Goal: Task Accomplishment & Management: Use online tool/utility

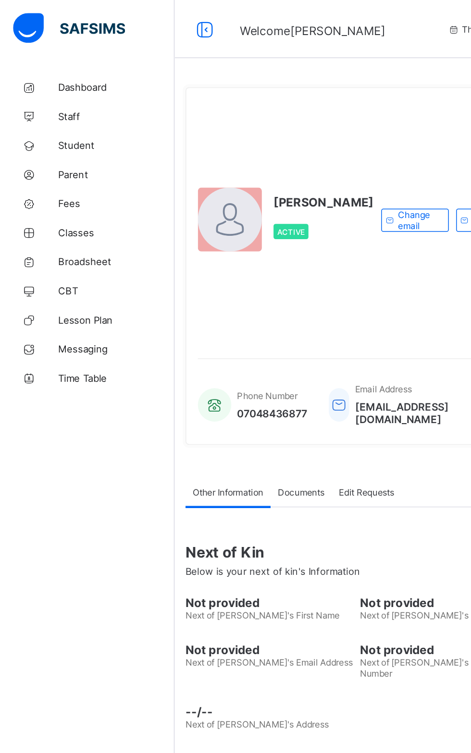
click at [46, 92] on span "Student" at bounding box center [76, 96] width 77 height 8
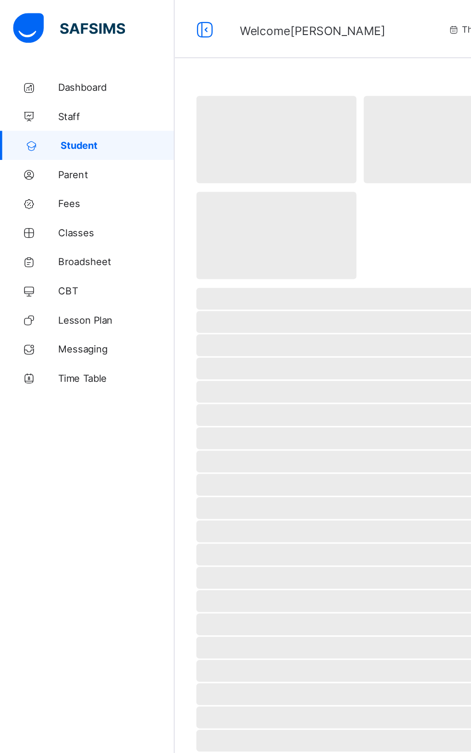
click at [49, 112] on span "Parent" at bounding box center [76, 115] width 77 height 8
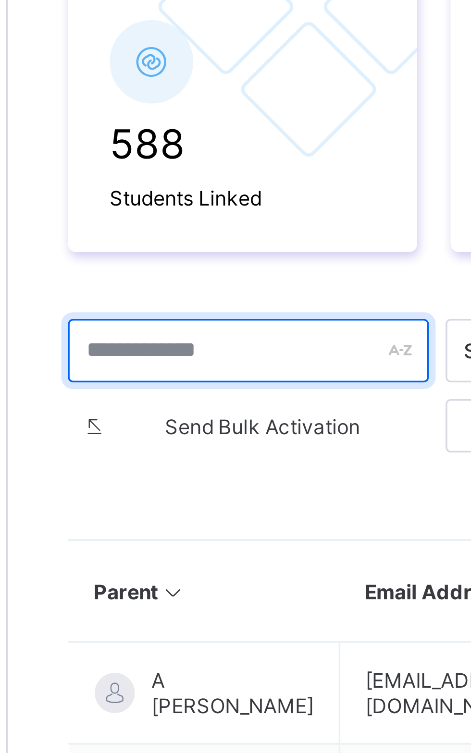
click at [165, 287] on input "text" at bounding box center [185, 287] width 104 height 18
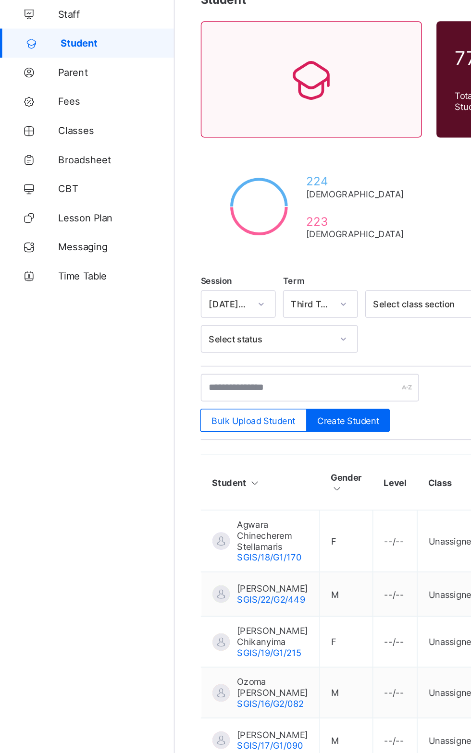
click at [0, 294] on div "Dashboard Staff Student Parent Fees Classes Broadsheet CBT Lesson Plan Messagin…" at bounding box center [57, 395] width 115 height 715
click at [43, 98] on span "Student" at bounding box center [77, 96] width 75 height 8
click at [48, 96] on span "Student" at bounding box center [77, 96] width 75 height 8
click at [37, 103] on link "Student" at bounding box center [57, 95] width 115 height 19
click at [61, 96] on span "Student" at bounding box center [77, 96] width 75 height 8
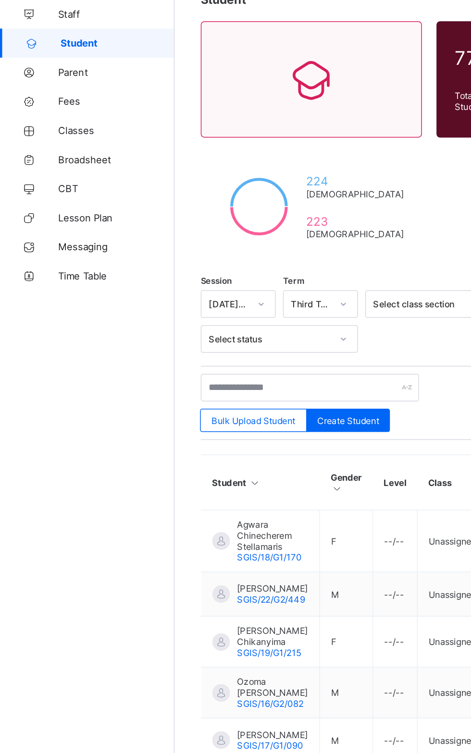
click at [42, 101] on link "Student" at bounding box center [57, 95] width 115 height 19
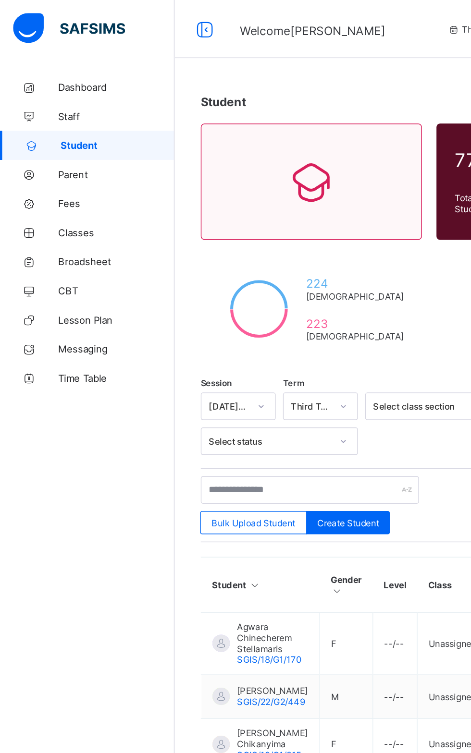
click at [27, 114] on icon at bounding box center [19, 115] width 38 height 7
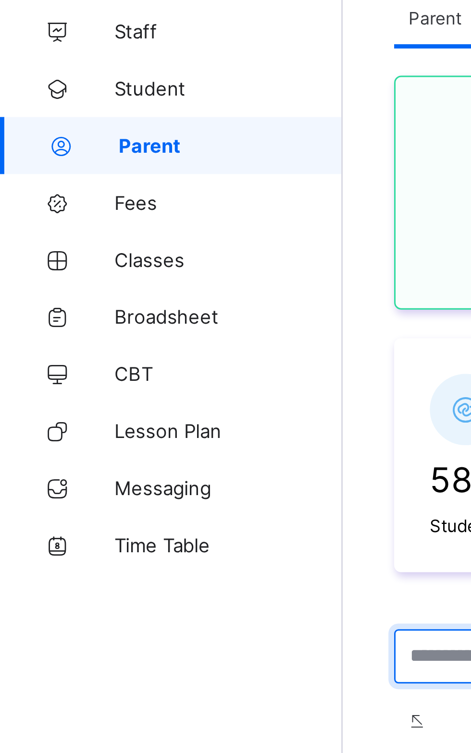
click at [187, 279] on input "text" at bounding box center [185, 287] width 104 height 18
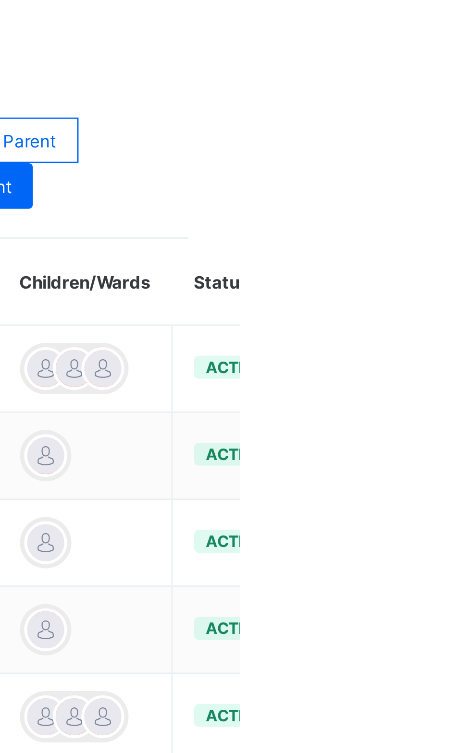
type input "*****"
click at [0, 0] on ul "Edit Parent View Profile Reset Password Resend Activation Link Change Email Lin…" at bounding box center [0, 0] width 0 height 0
click at [0, 0] on div "Change Email" at bounding box center [0, 0] width 0 height 0
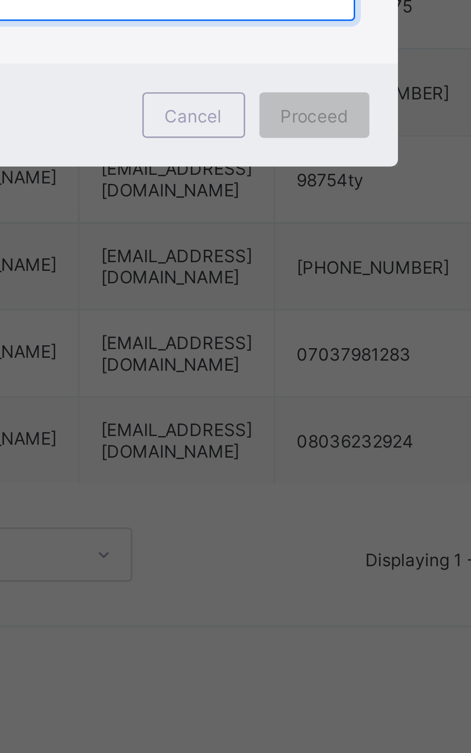
click at [256, 391] on input "text" at bounding box center [236, 382] width 136 height 18
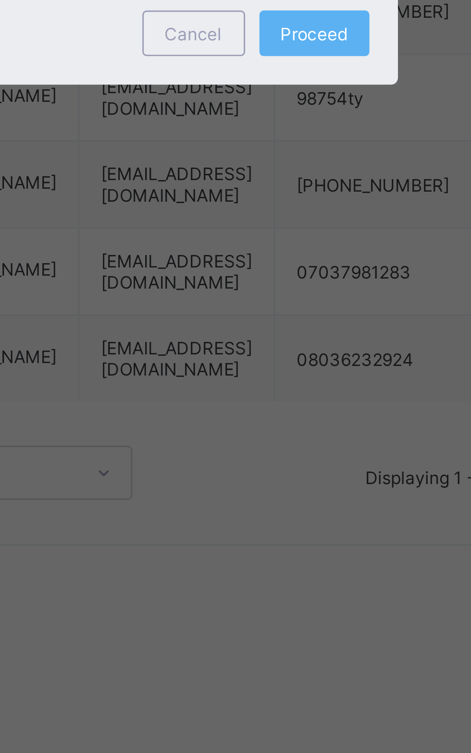
type input "**********"
click at [308, 430] on div "Proceed" at bounding box center [289, 422] width 37 height 15
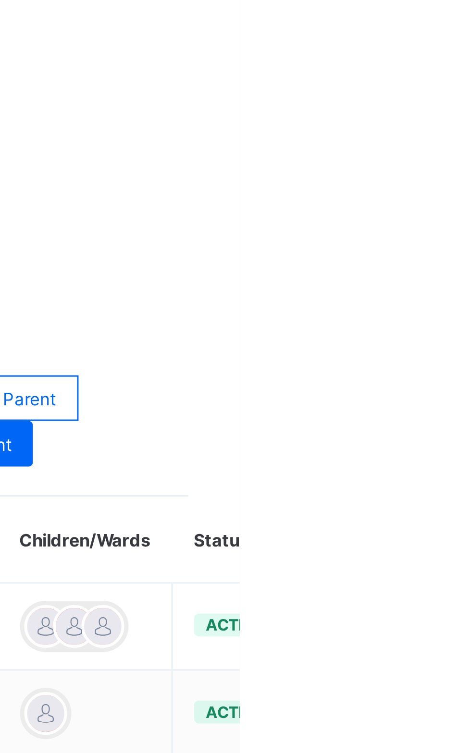
click at [0, 0] on ul "Edit Parent View Profile Reset Password Resend Activation Link Change Email Lin…" at bounding box center [0, 0] width 0 height 0
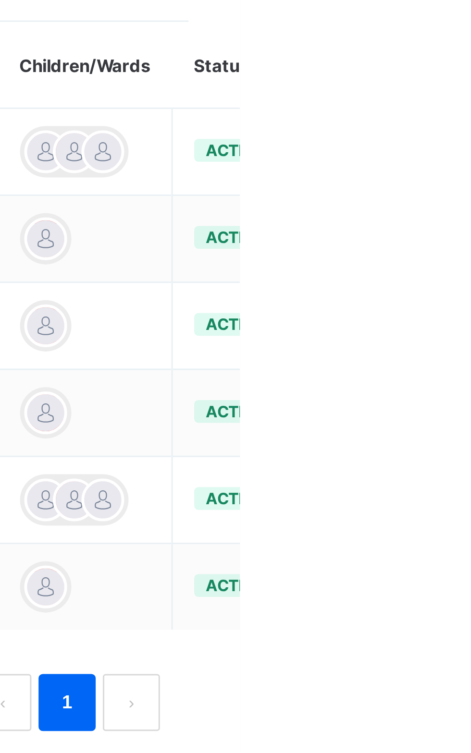
click at [0, 0] on div "Change Email" at bounding box center [0, 0] width 0 height 0
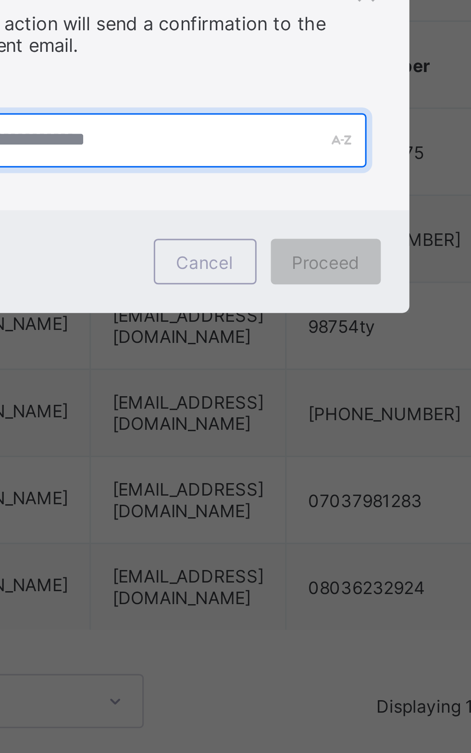
click at [241, 391] on input "text" at bounding box center [236, 382] width 136 height 18
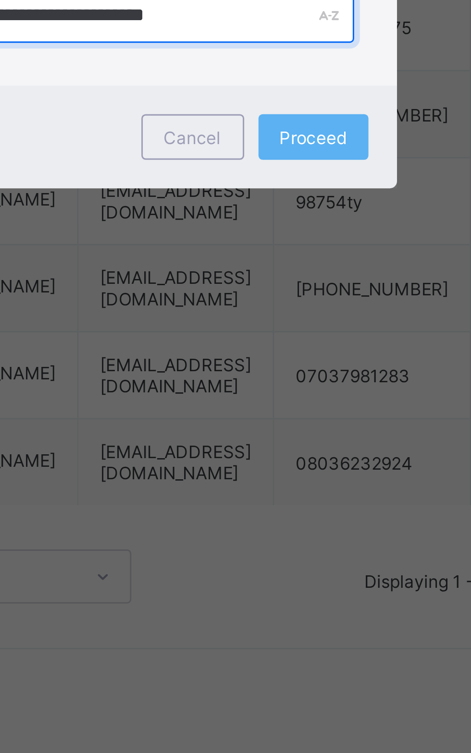
type input "**********"
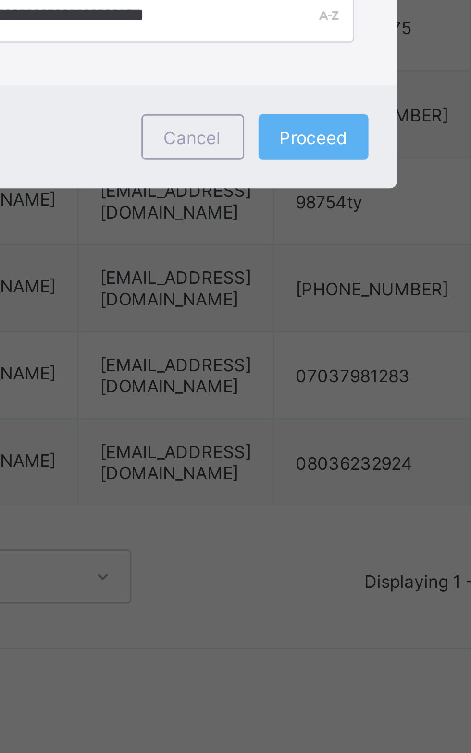
click at [308, 430] on div "Proceed" at bounding box center [289, 422] width 37 height 15
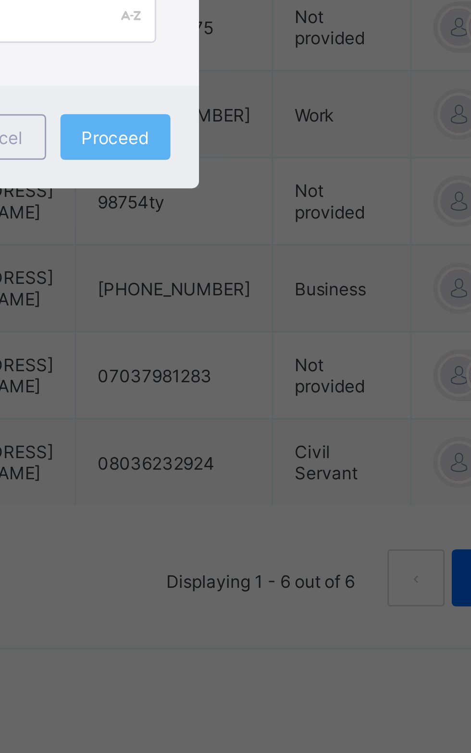
click at [308, 430] on div "Proceed" at bounding box center [289, 422] width 37 height 15
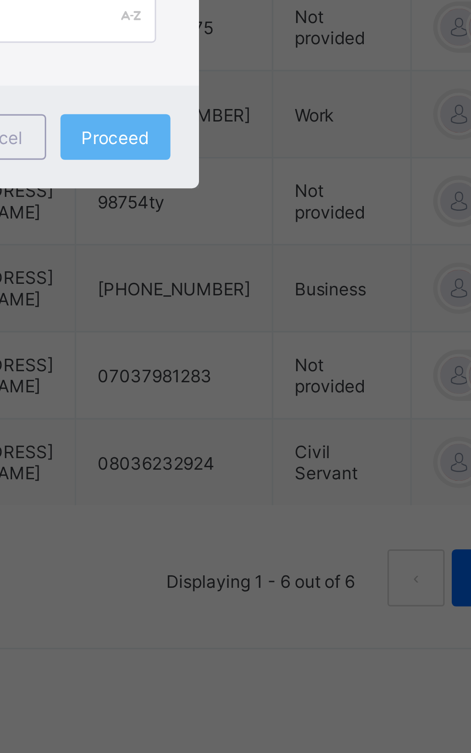
click at [308, 430] on div "Proceed" at bounding box center [289, 422] width 37 height 15
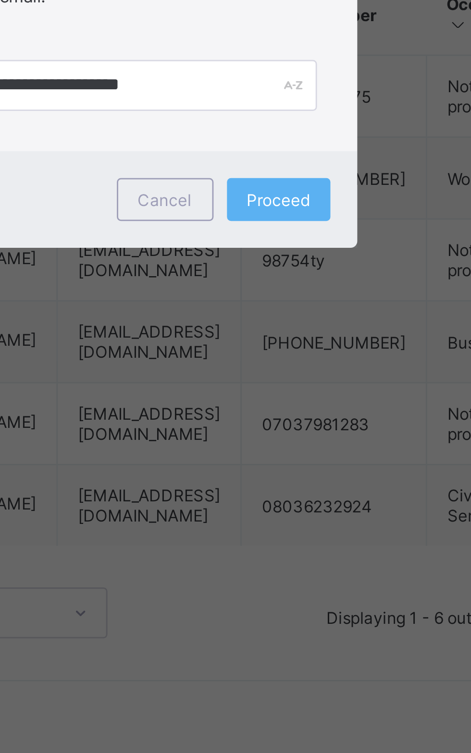
click at [301, 427] on span "Proceed" at bounding box center [290, 422] width 23 height 7
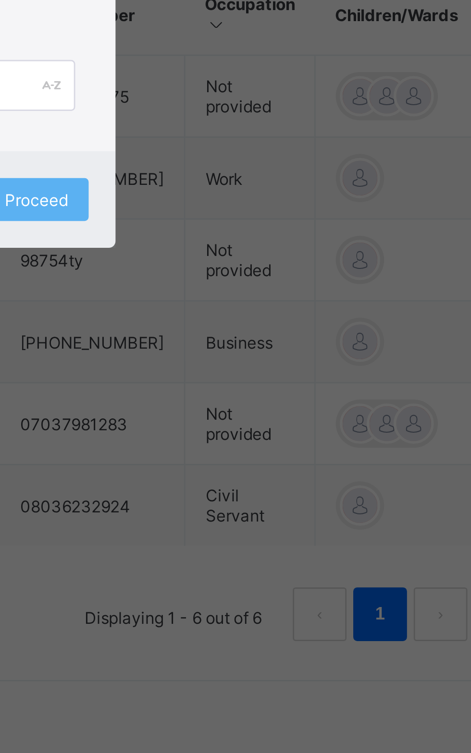
click at [301, 427] on span "Proceed" at bounding box center [290, 422] width 23 height 7
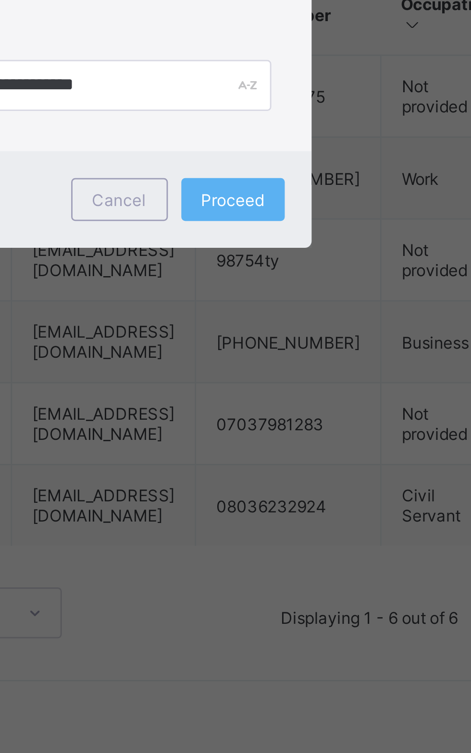
click at [267, 430] on div "Cancel" at bounding box center [249, 422] width 35 height 15
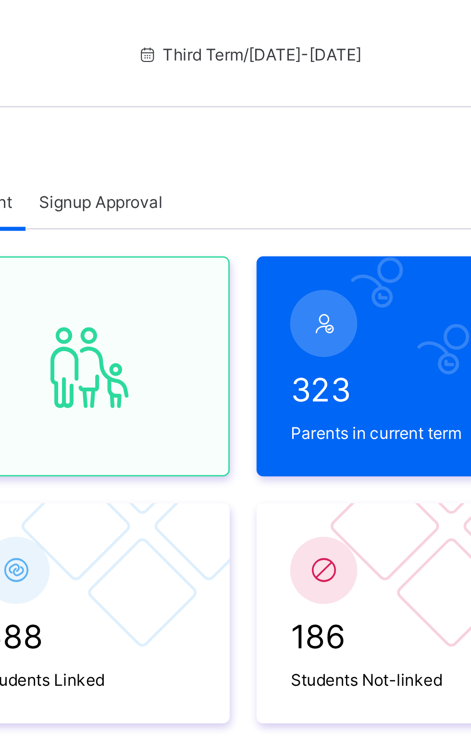
click at [184, 286] on input "text" at bounding box center [185, 287] width 104 height 18
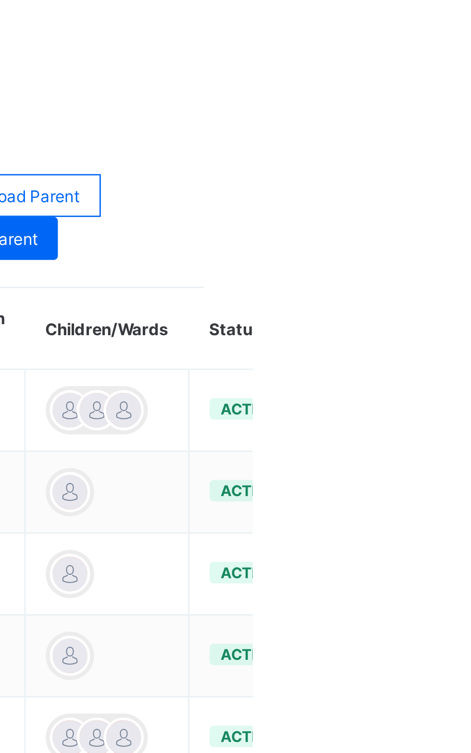
type input "*****"
click at [0, 0] on ul "Edit Parent View Profile Reset Password Resend Activation Link Change Email Lin…" at bounding box center [0, 0] width 0 height 0
click at [0, 0] on div "Resend Activation Link" at bounding box center [0, 0] width 0 height 0
click at [0, 0] on div "Link Children" at bounding box center [0, 0] width 0 height 0
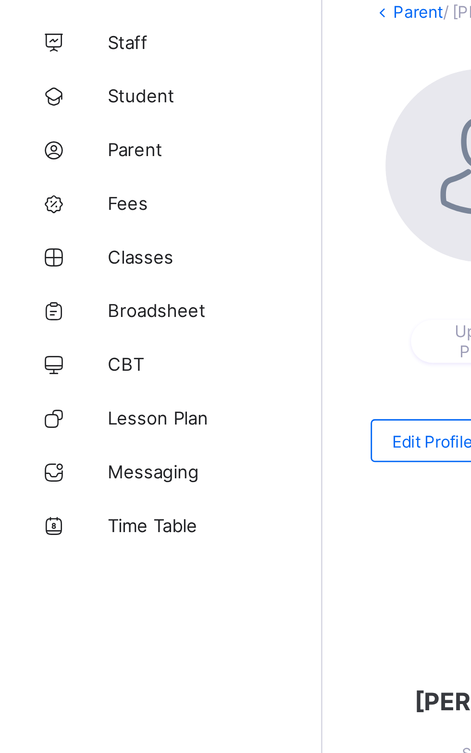
click at [65, 178] on link "Broadsheet" at bounding box center [57, 172] width 115 height 19
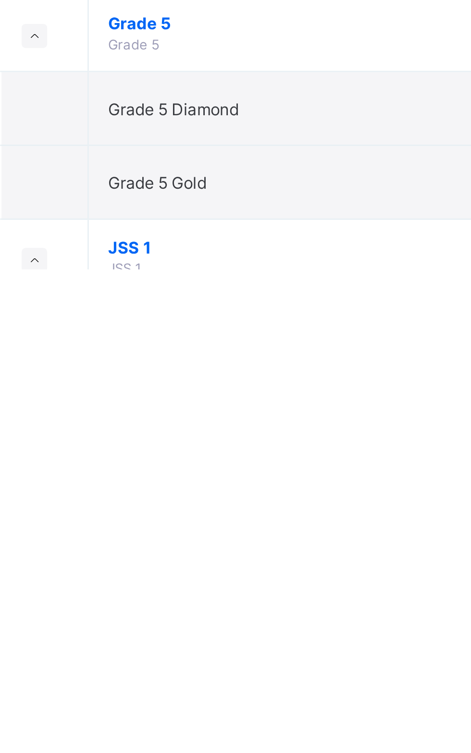
scroll to position [67, 0]
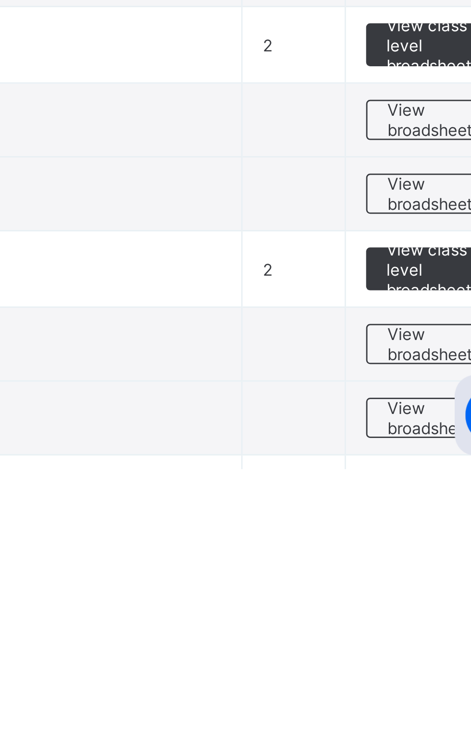
click at [423, 704] on span "View broadsheet" at bounding box center [423, 708] width 30 height 14
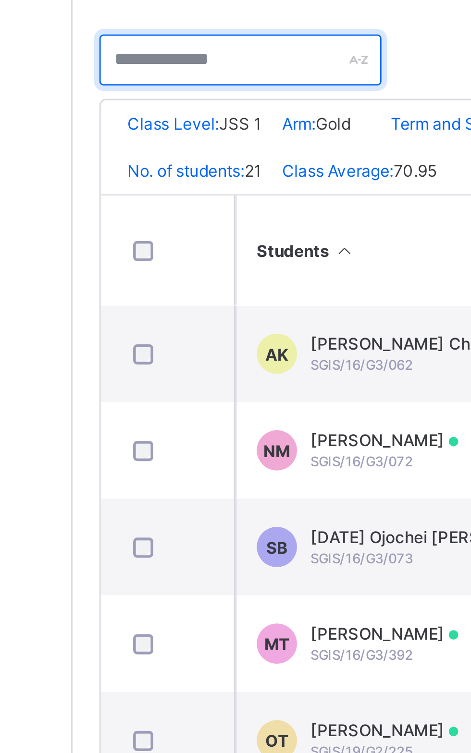
click at [155, 237] on input "text" at bounding box center [175, 242] width 101 height 18
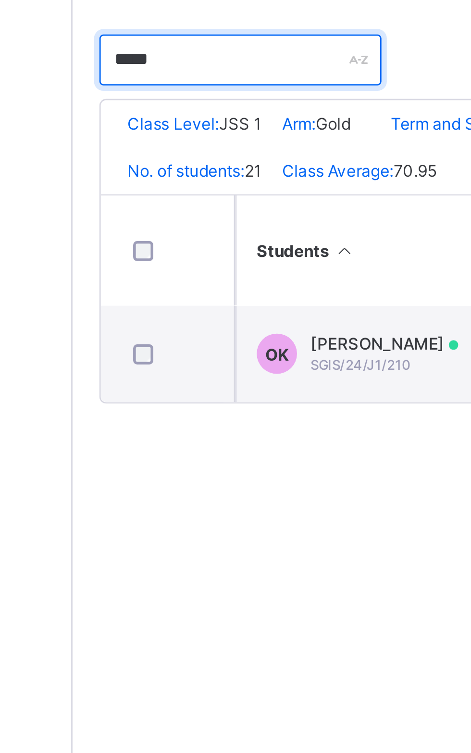
type input "*****"
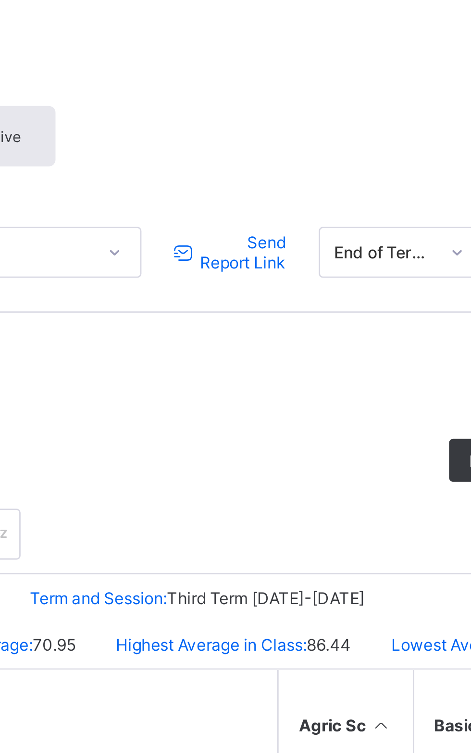
click at [306, 135] on span "Send Report Link" at bounding box center [305, 141] width 32 height 14
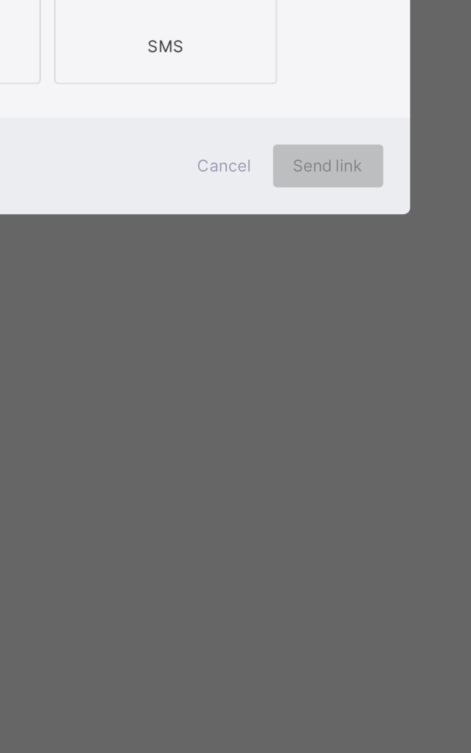
click at [228, 434] on div at bounding box center [192, 415] width 69 height 38
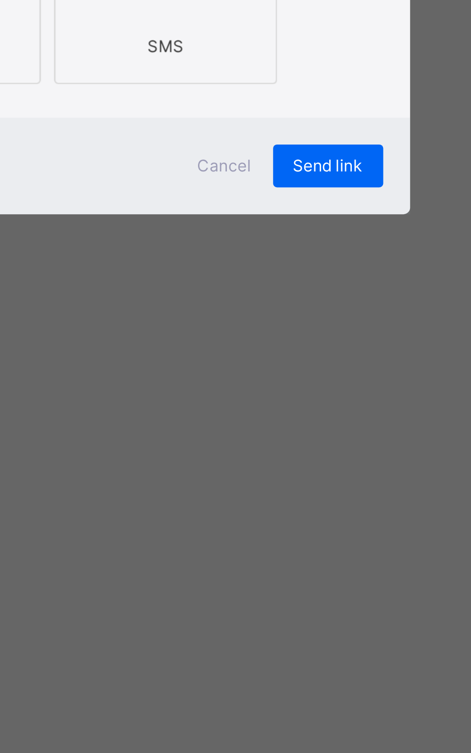
click at [288, 424] on icon at bounding box center [278, 414] width 20 height 17
click at [355, 493] on div "Send link" at bounding box center [335, 485] width 39 height 15
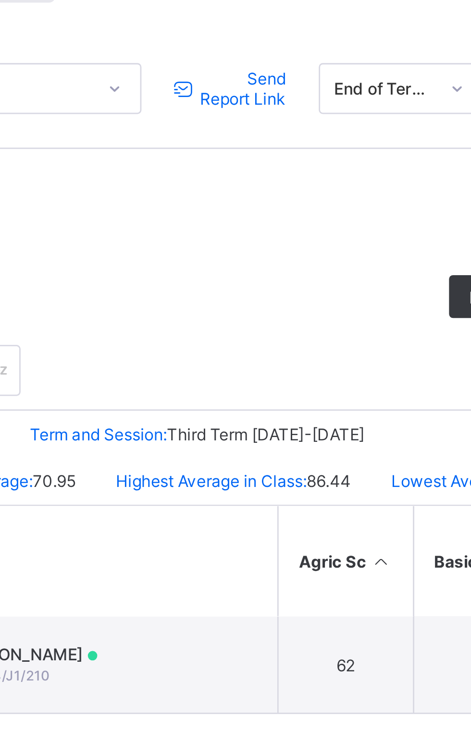
click at [306, 135] on span "Send Report Link" at bounding box center [305, 141] width 32 height 14
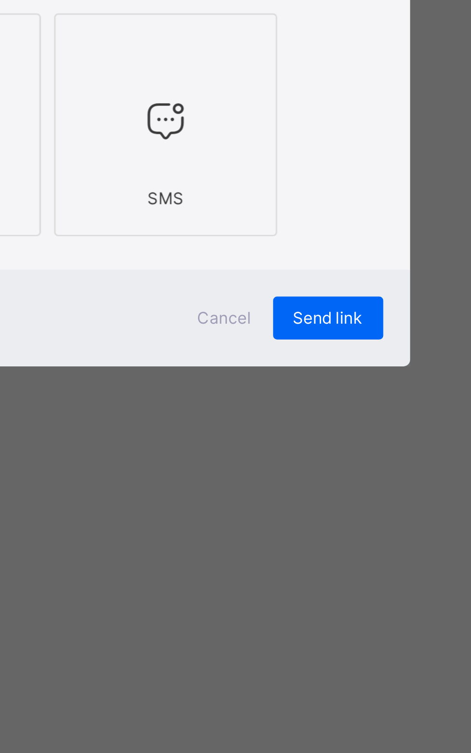
click at [355, 493] on div "Send link" at bounding box center [335, 485] width 39 height 15
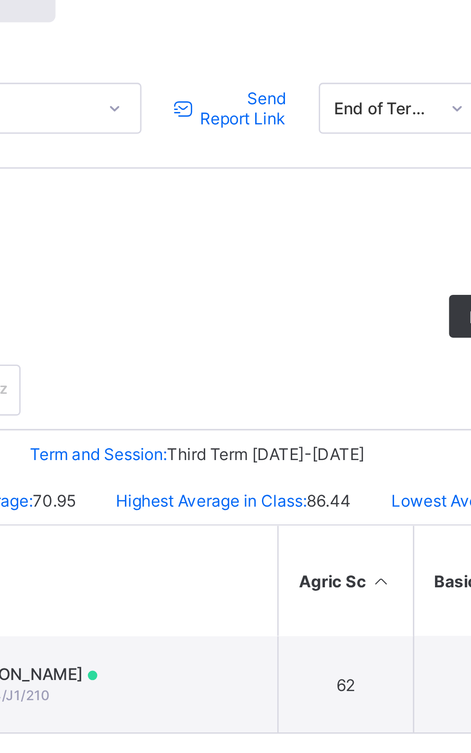
click at [309, 134] on span "Send Report Link" at bounding box center [305, 141] width 32 height 14
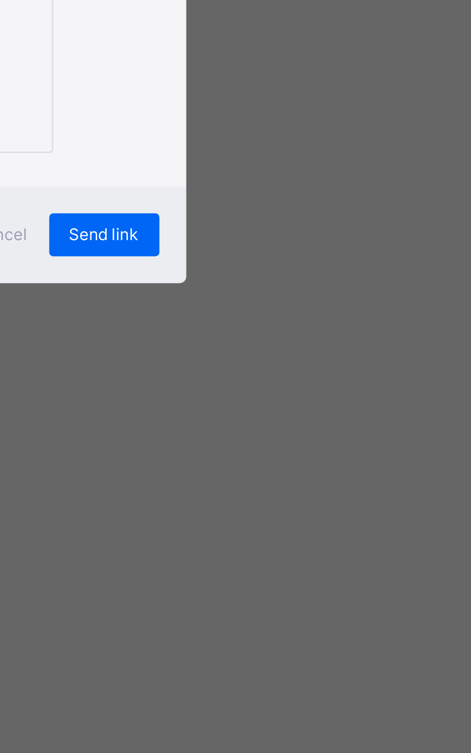
click at [355, 493] on div "Send link" at bounding box center [335, 485] width 39 height 15
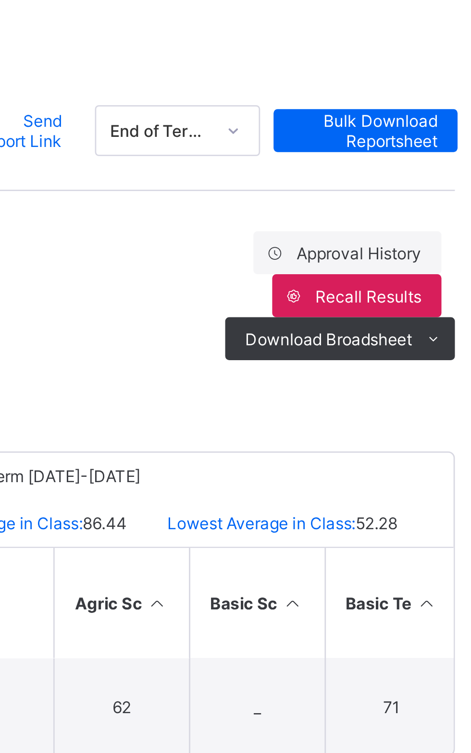
click at [310, 138] on span "Send Report Link" at bounding box center [305, 141] width 32 height 14
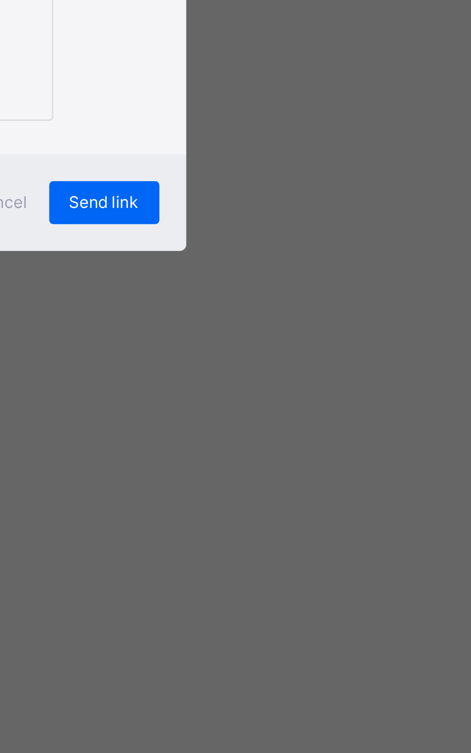
click at [348, 489] on span "Send link" at bounding box center [335, 485] width 25 height 7
